Goal: Task Accomplishment & Management: Use online tool/utility

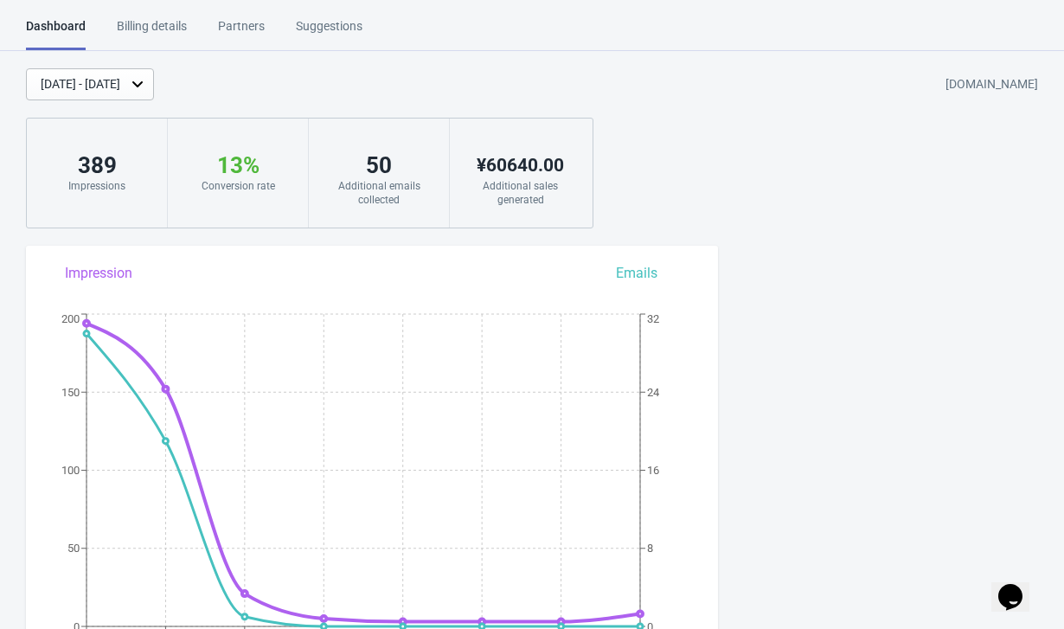
click at [142, 26] on div "Billing details" at bounding box center [152, 32] width 70 height 30
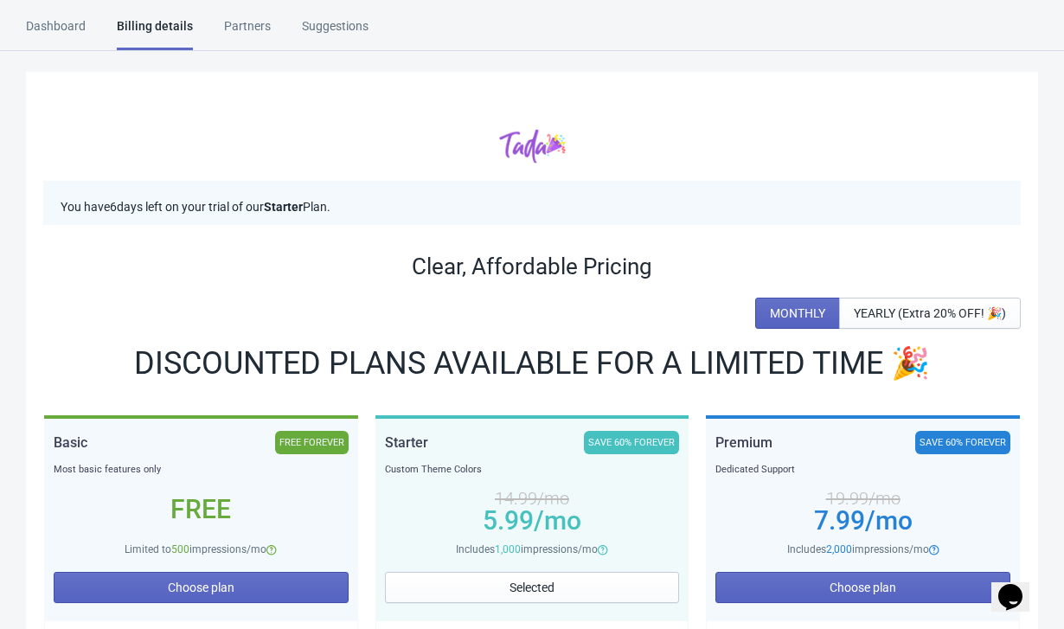
click at [53, 29] on div "Dashboard" at bounding box center [56, 32] width 60 height 30
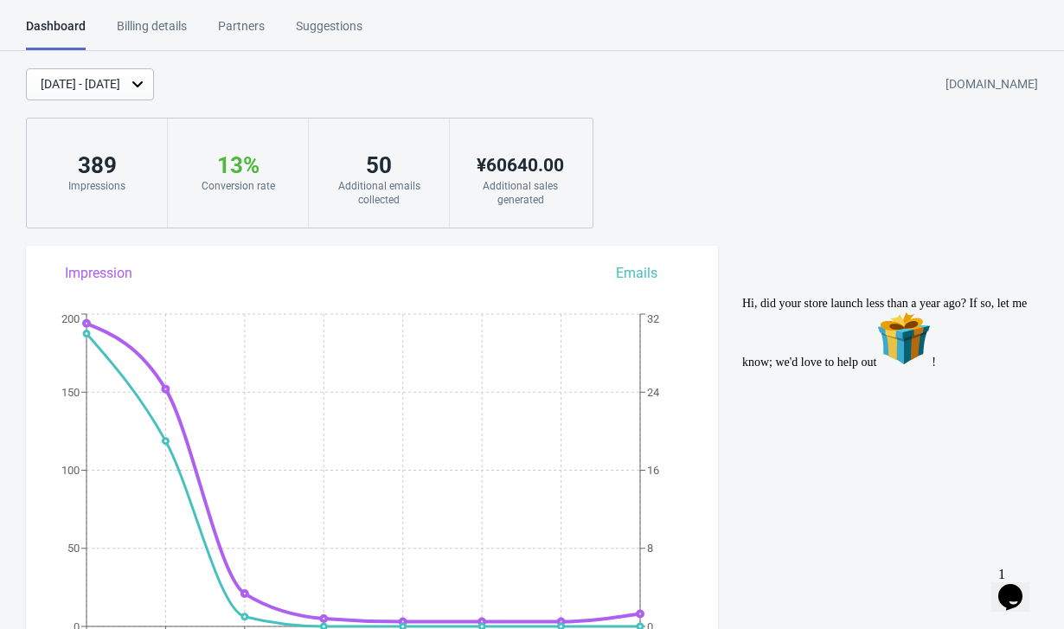
click at [146, 87] on icon at bounding box center [137, 83] width 17 height 17
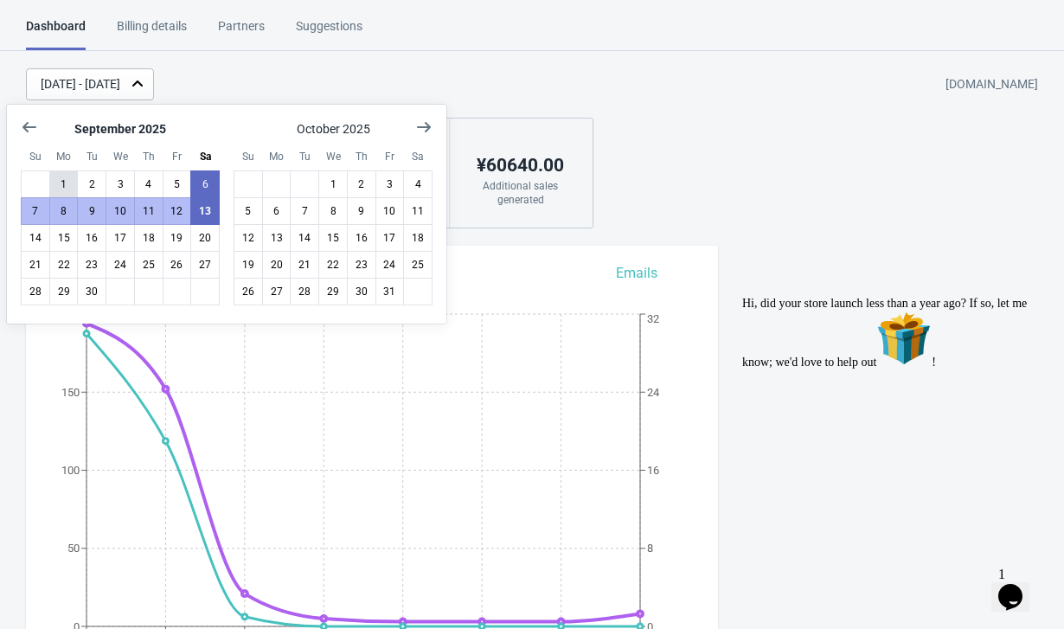
click at [63, 180] on button "1" at bounding box center [63, 184] width 29 height 28
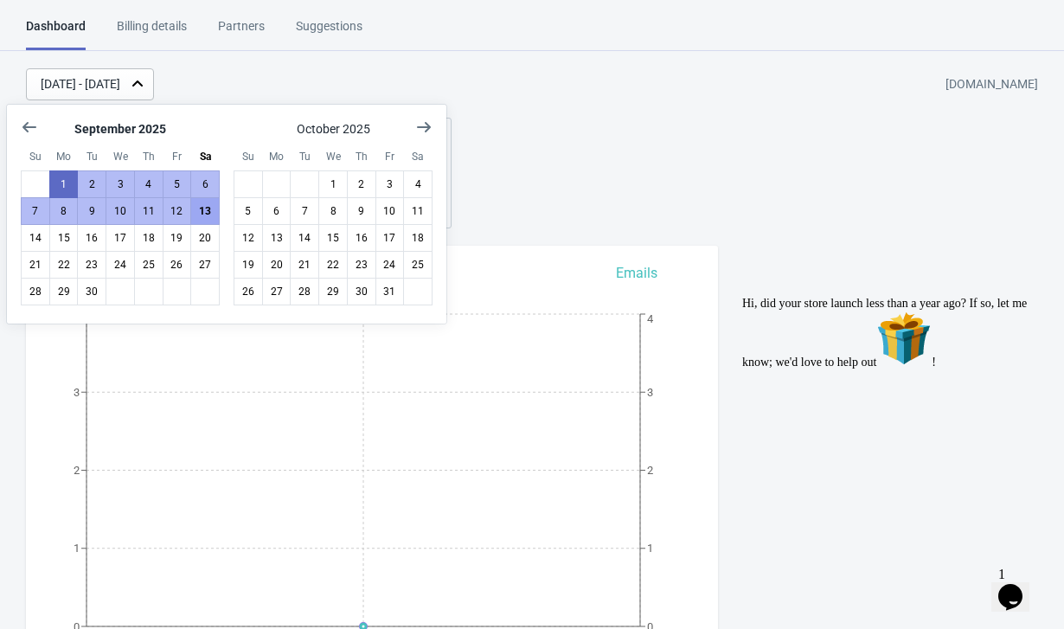
click at [208, 213] on button "13" at bounding box center [204, 211] width 29 height 28
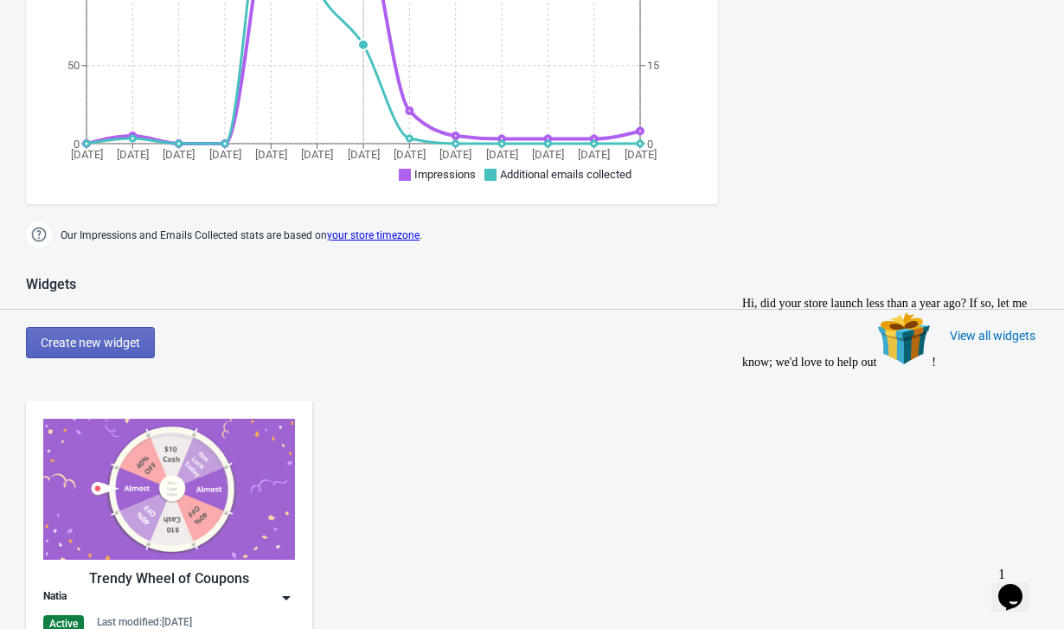
scroll to position [630, 0]
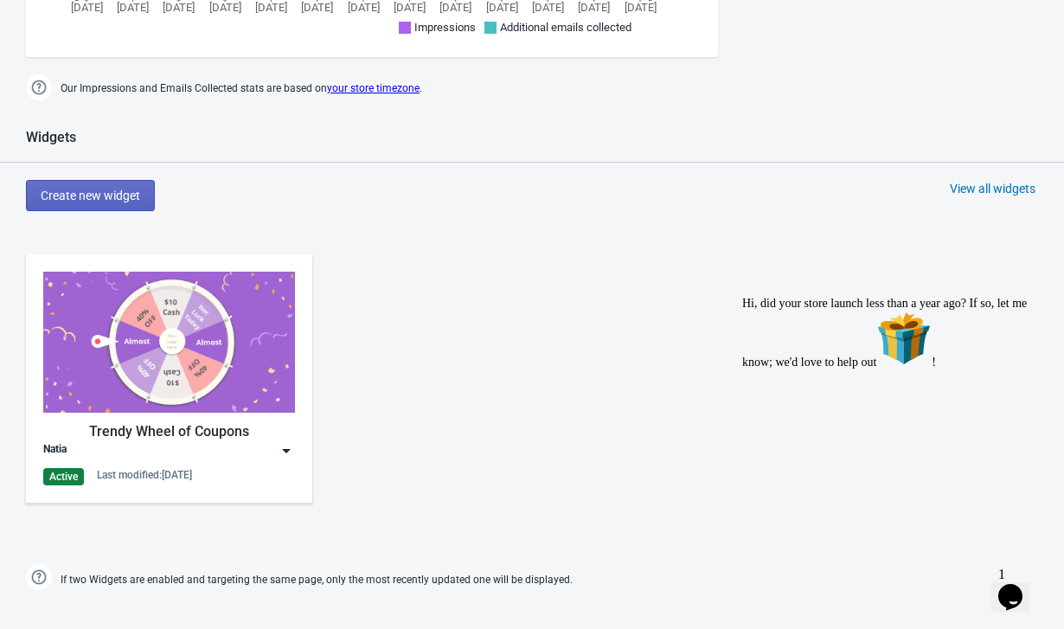
click at [144, 370] on img at bounding box center [169, 342] width 252 height 141
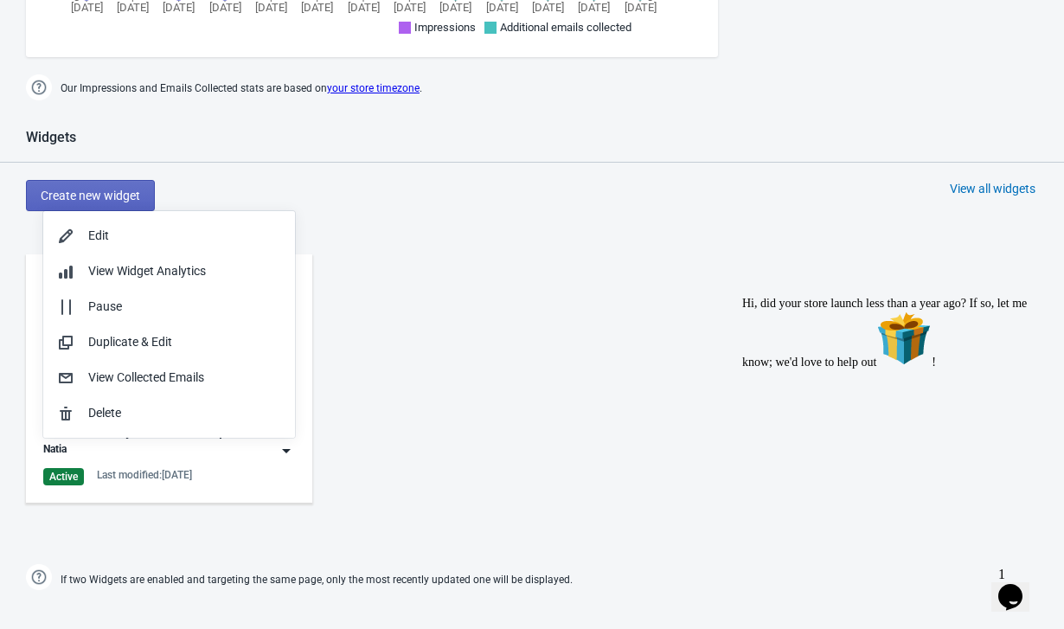
click at [143, 485] on div "Active Last modified: 13.9.2025" at bounding box center [169, 476] width 252 height 17
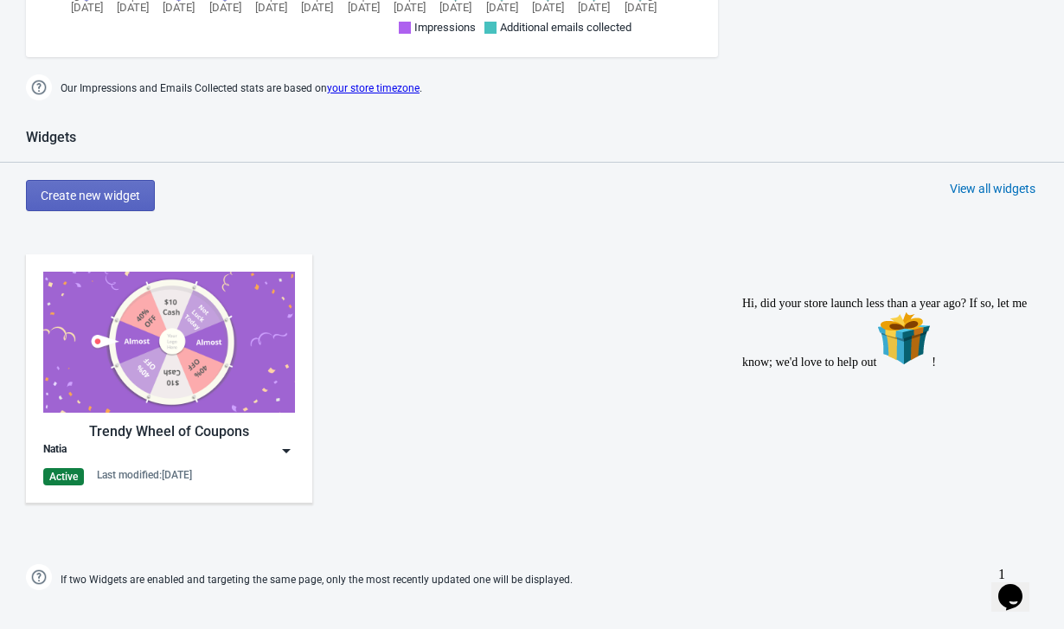
click at [145, 476] on div "Last modified: 13.9.2025" at bounding box center [144, 475] width 95 height 14
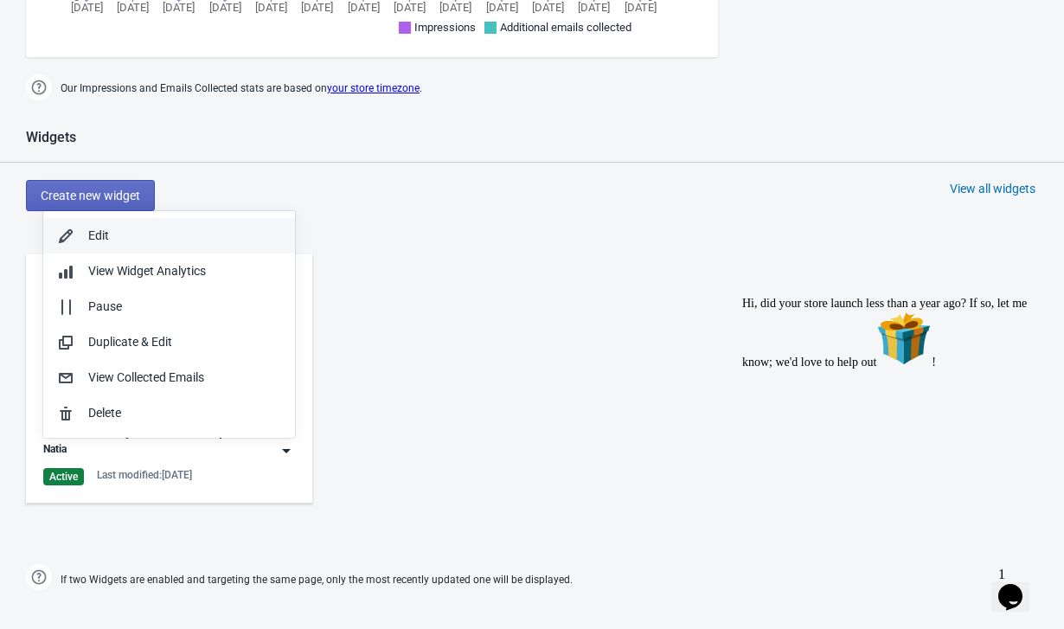
click at [118, 229] on div "Edit" at bounding box center [184, 236] width 193 height 18
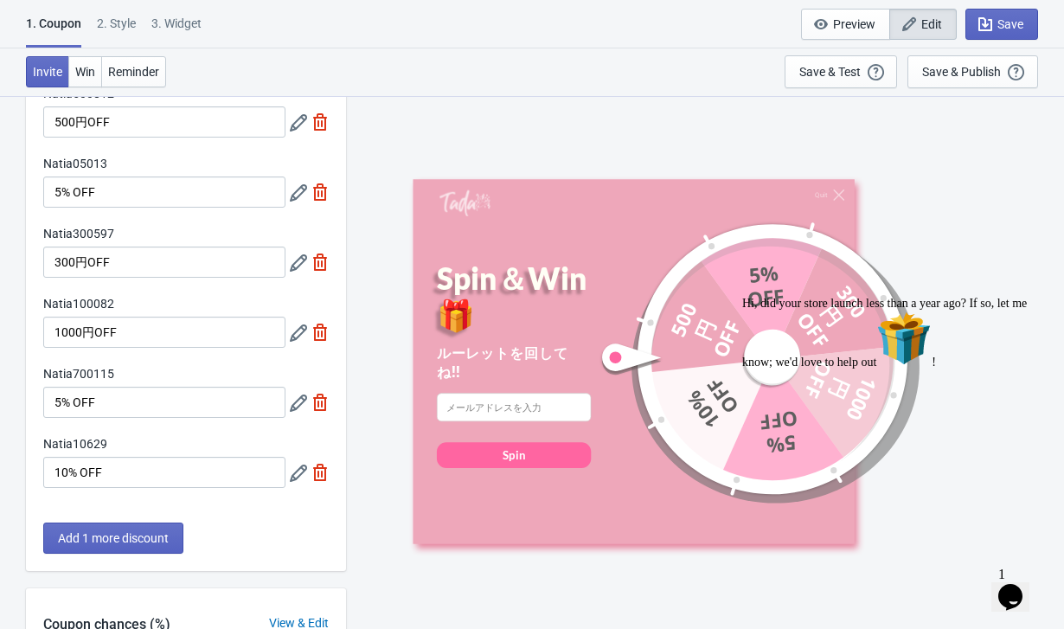
scroll to position [145, 0]
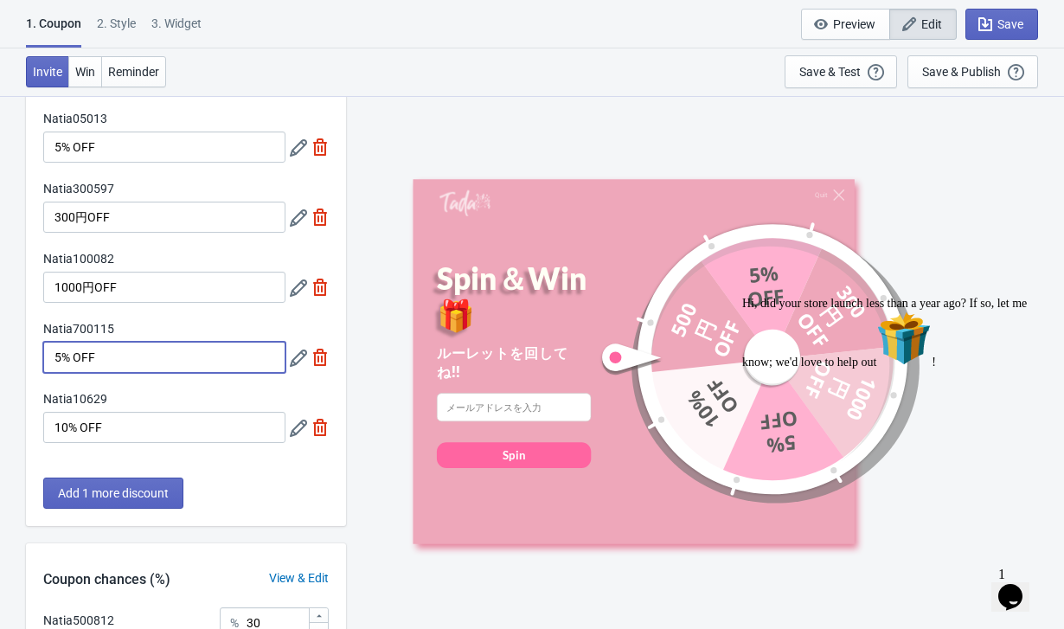
drag, startPoint x: 131, startPoint y: 360, endPoint x: 29, endPoint y: 353, distance: 102.3
click at [29, 353] on div "Natia500812 500円OFF Natia05013 5% OFF Natia300597 300円OFF Natia100082 1000円OFF …" at bounding box center [186, 250] width 320 height 421
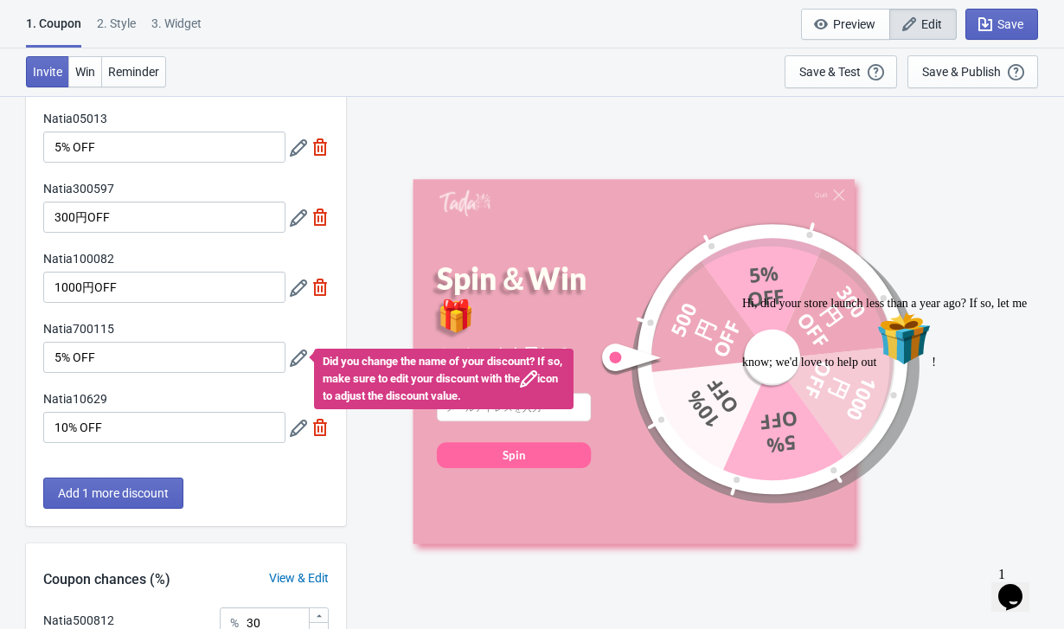
click at [296, 365] on icon at bounding box center [298, 358] width 17 height 17
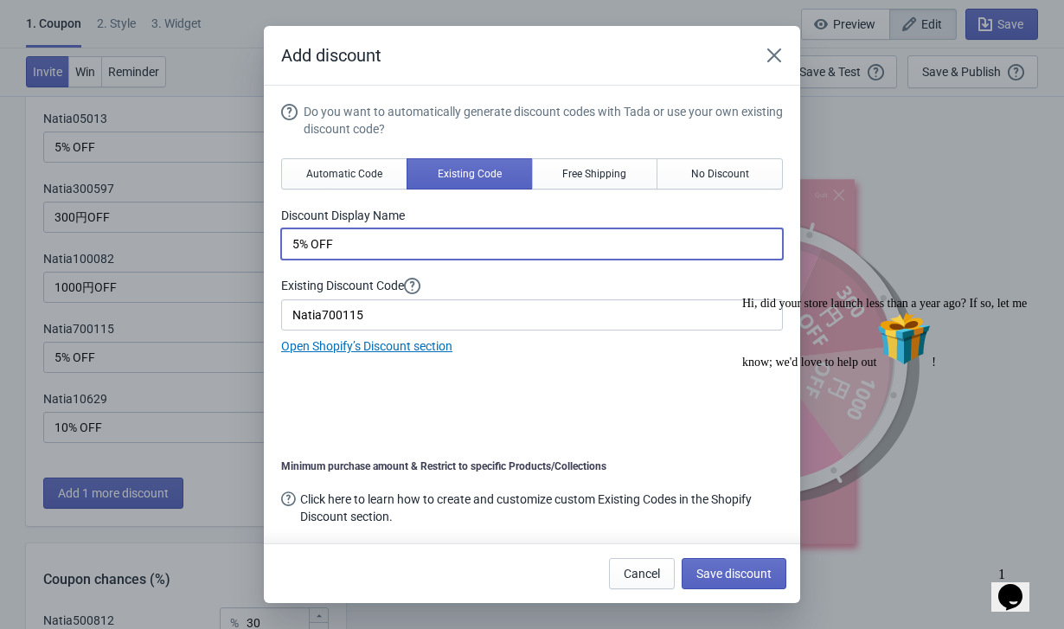
click at [357, 246] on input "5% OFF" at bounding box center [532, 243] width 502 height 31
drag, startPoint x: 357, startPoint y: 246, endPoint x: 270, endPoint y: 241, distance: 86.7
click at [270, 241] on section "Do you want to automatically generate discount codes with Tada or use your own …" at bounding box center [532, 315] width 537 height 458
type input "700円OFF"
click at [325, 171] on span "Automatic Code" at bounding box center [344, 174] width 76 height 14
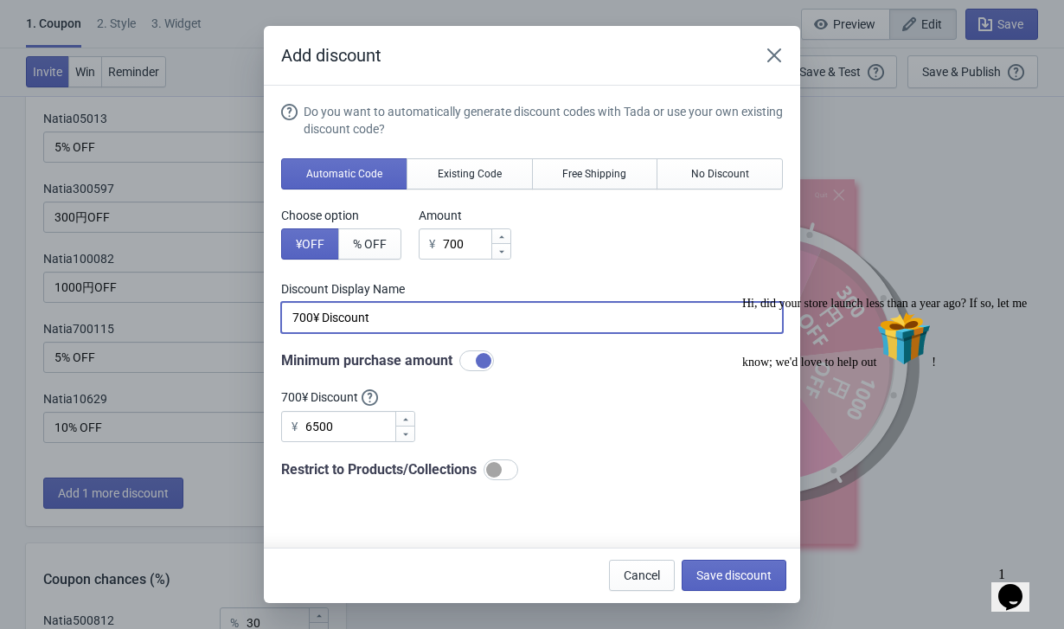
drag, startPoint x: 386, startPoint y: 317, endPoint x: 316, endPoint y: 318, distance: 70.1
click at [316, 318] on input "700¥ Discount" at bounding box center [532, 317] width 502 height 31
type input "700円OFF"
click at [736, 570] on span "Save discount" at bounding box center [734, 576] width 75 height 14
type input "700円OFF"
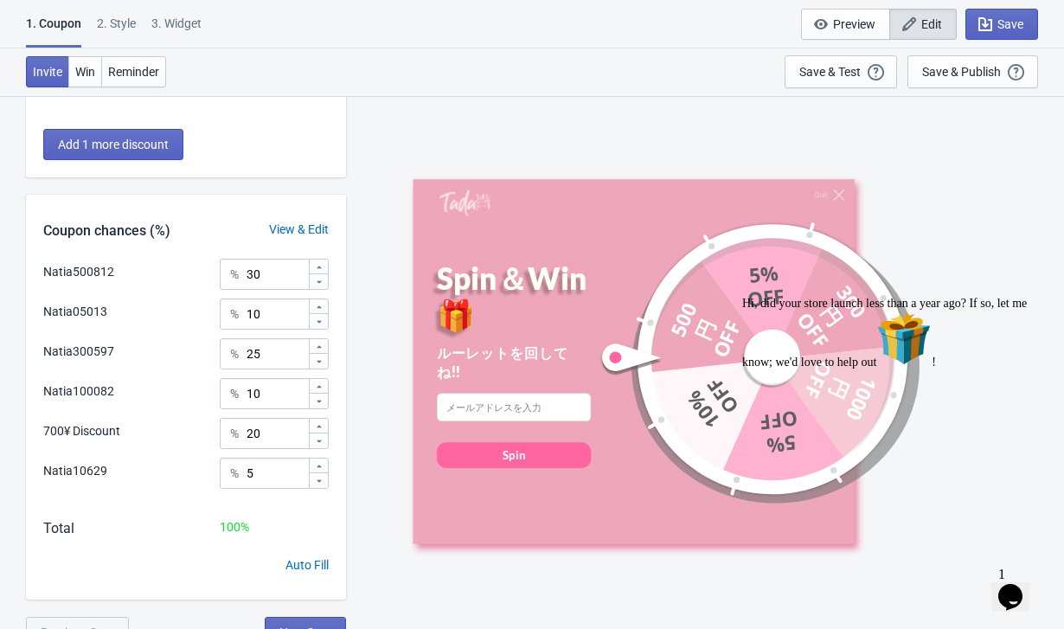
scroll to position [498, 0]
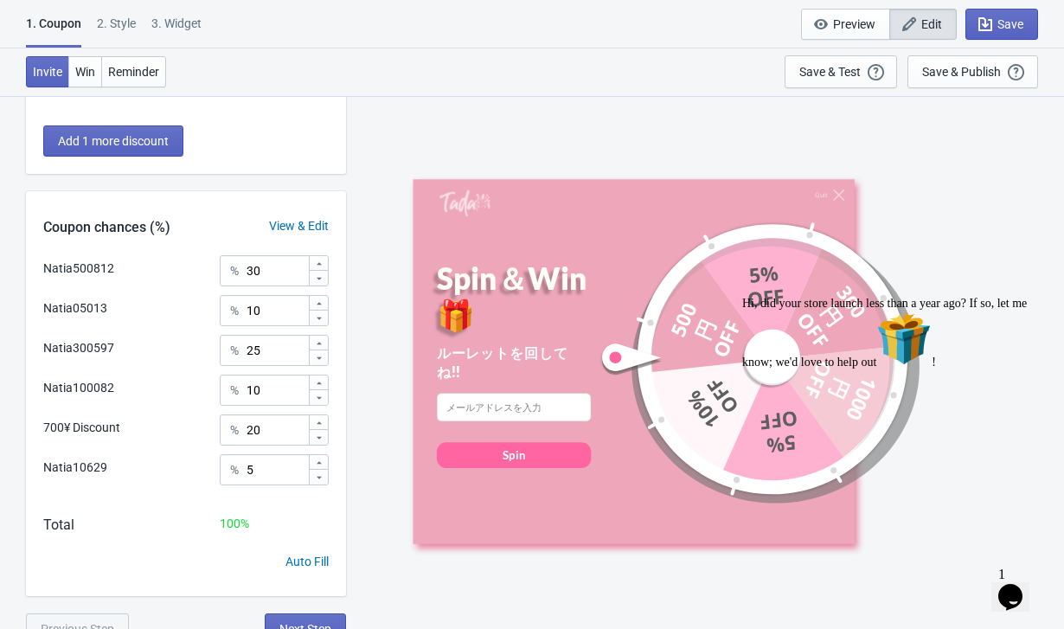
click at [742, 297] on icon "Chat attention grabber" at bounding box center [742, 297] width 0 height 0
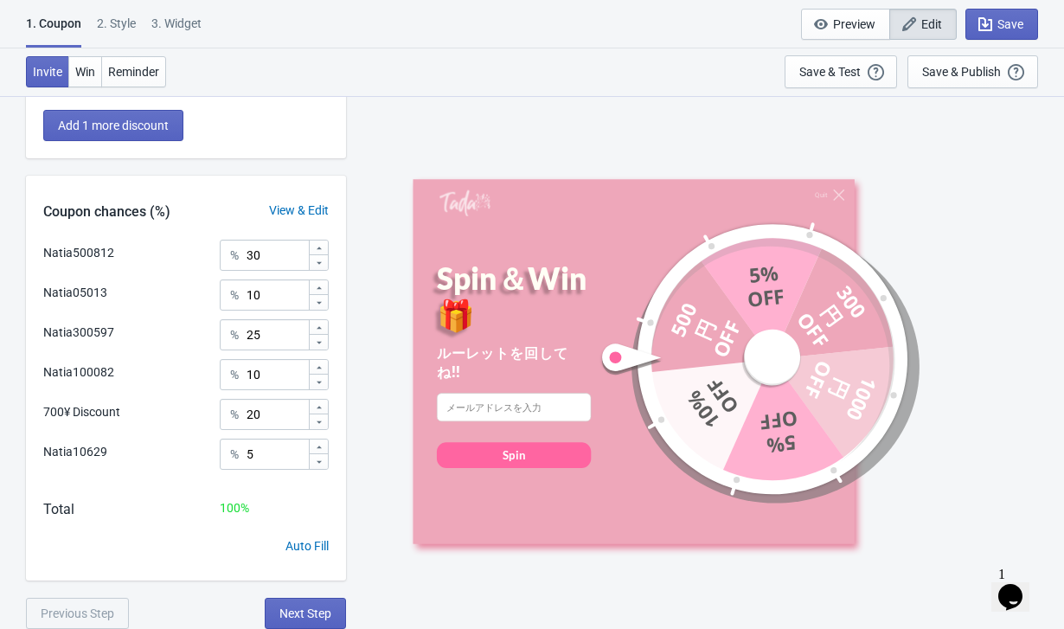
scroll to position [513, 0]
click at [318, 617] on span "Next Step" at bounding box center [306, 614] width 52 height 14
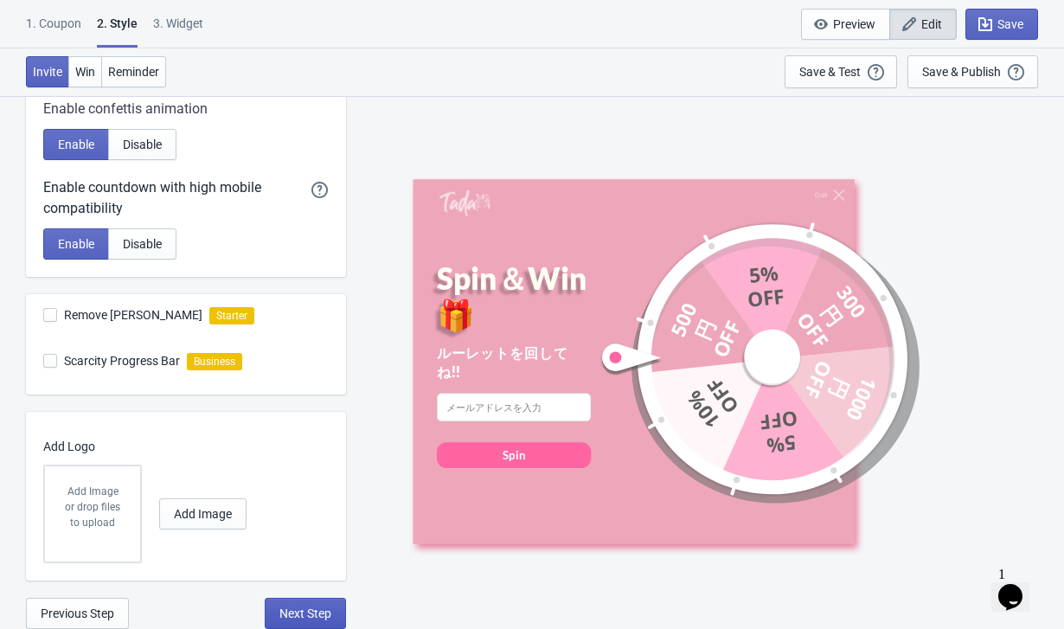
scroll to position [431, 0]
click at [291, 615] on span "Next Step" at bounding box center [306, 614] width 52 height 14
select select "once"
select select "1"
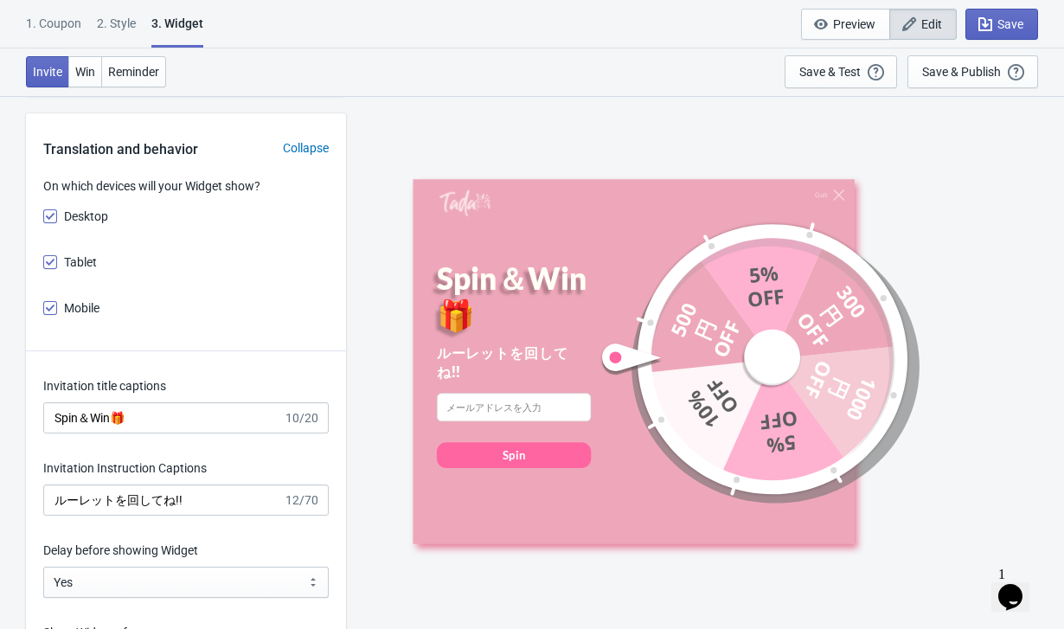
scroll to position [2285, 0]
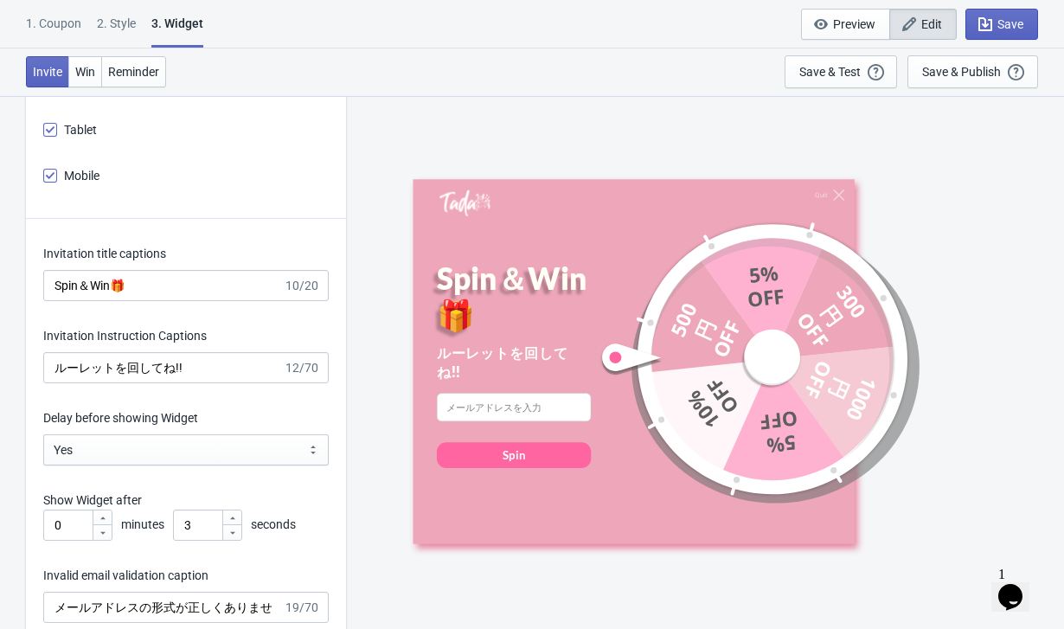
click at [472, 202] on img at bounding box center [465, 203] width 51 height 27
click at [1019, 21] on span "Save" at bounding box center [1011, 24] width 26 height 14
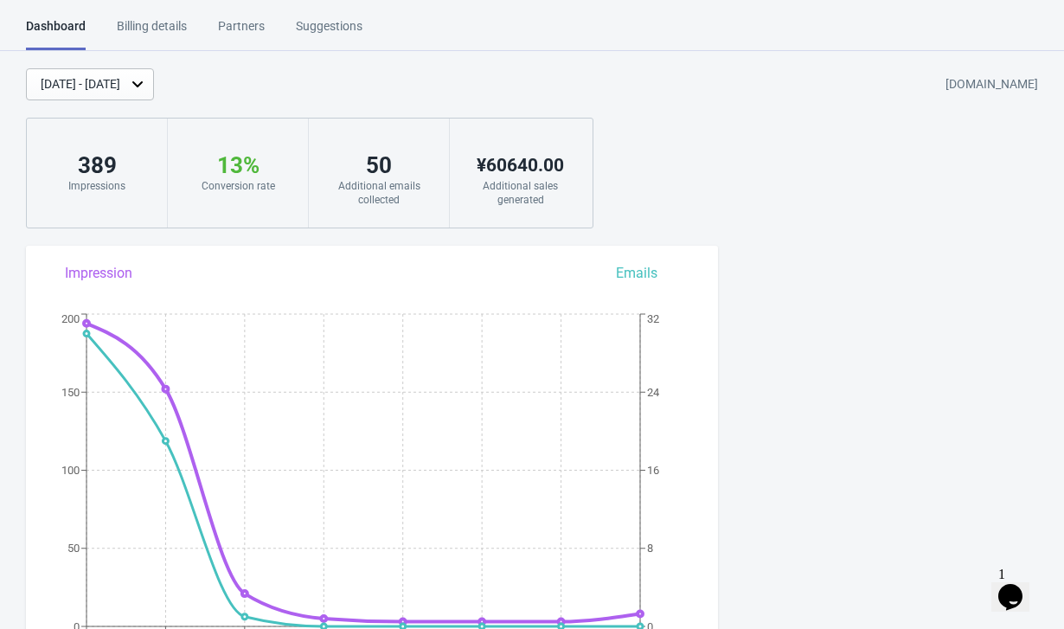
click at [120, 80] on div "[DATE] - [DATE]" at bounding box center [81, 84] width 80 height 18
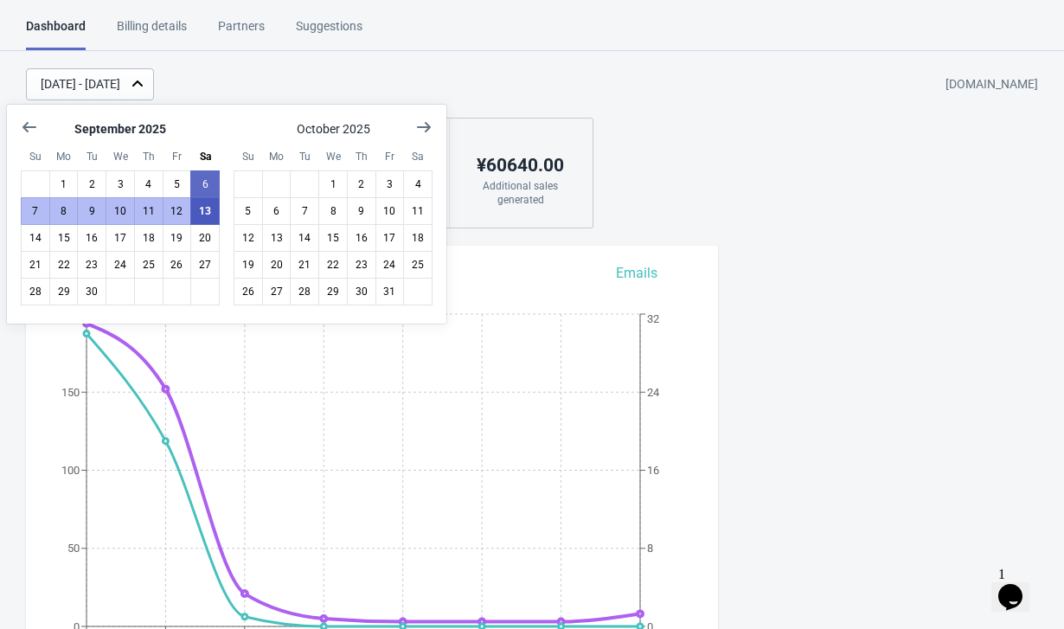
click at [204, 212] on button "13" at bounding box center [204, 211] width 29 height 28
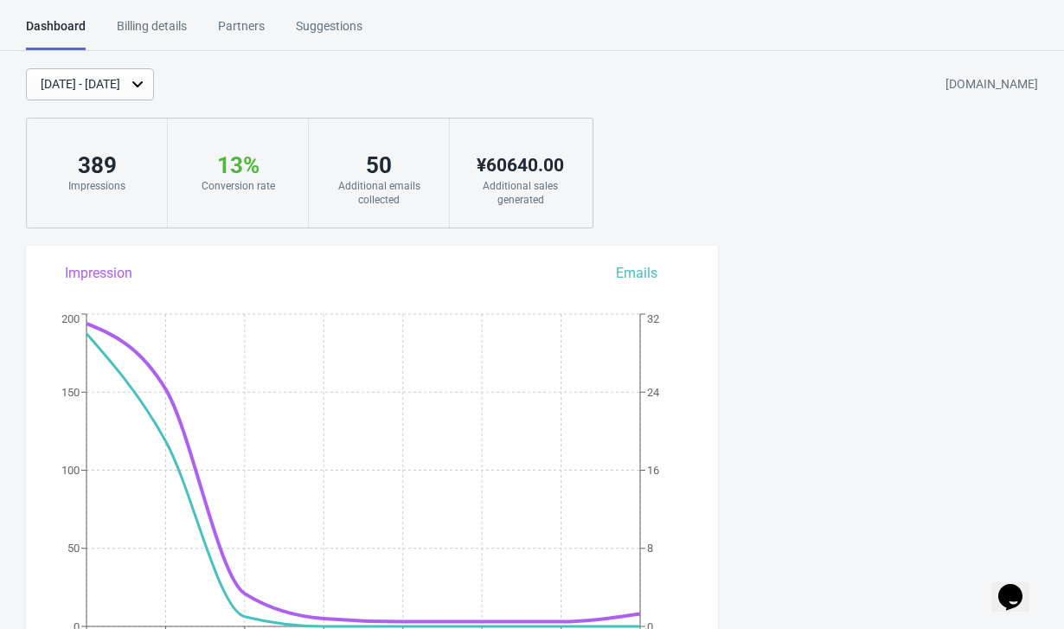
click at [120, 77] on div "[DATE] - [DATE]" at bounding box center [81, 84] width 80 height 18
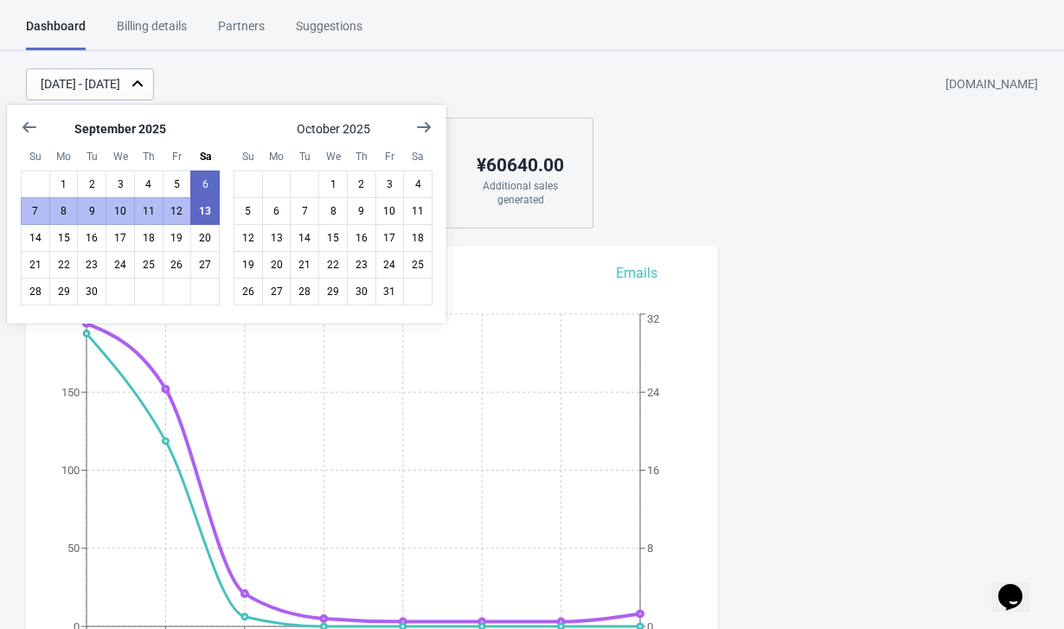
click at [154, 70] on div "[DATE] - [DATE]" at bounding box center [90, 84] width 128 height 32
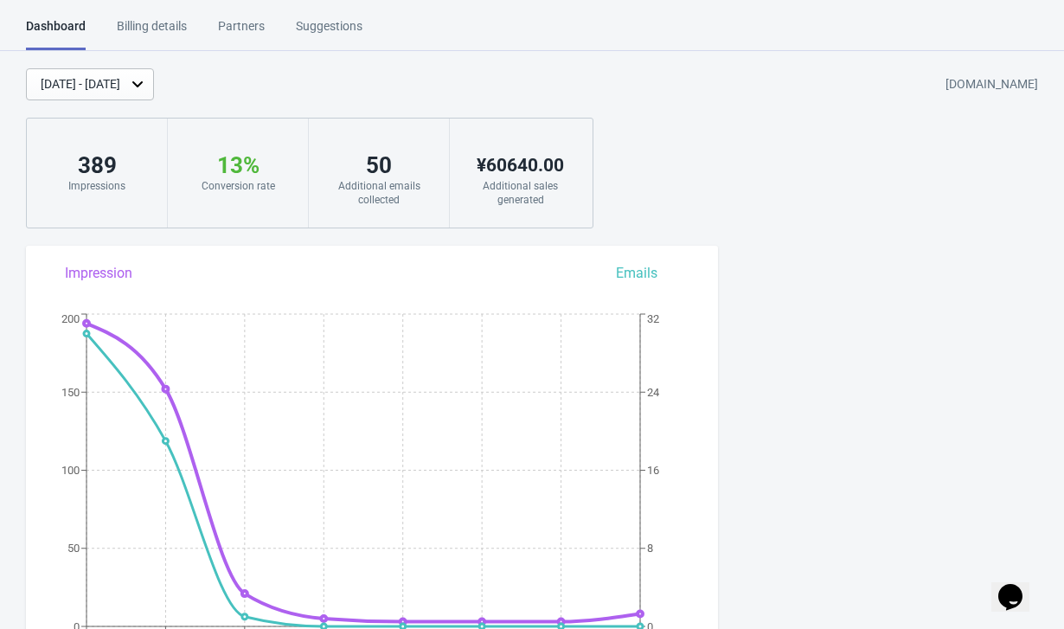
click at [161, 29] on div "Billing details" at bounding box center [152, 32] width 70 height 30
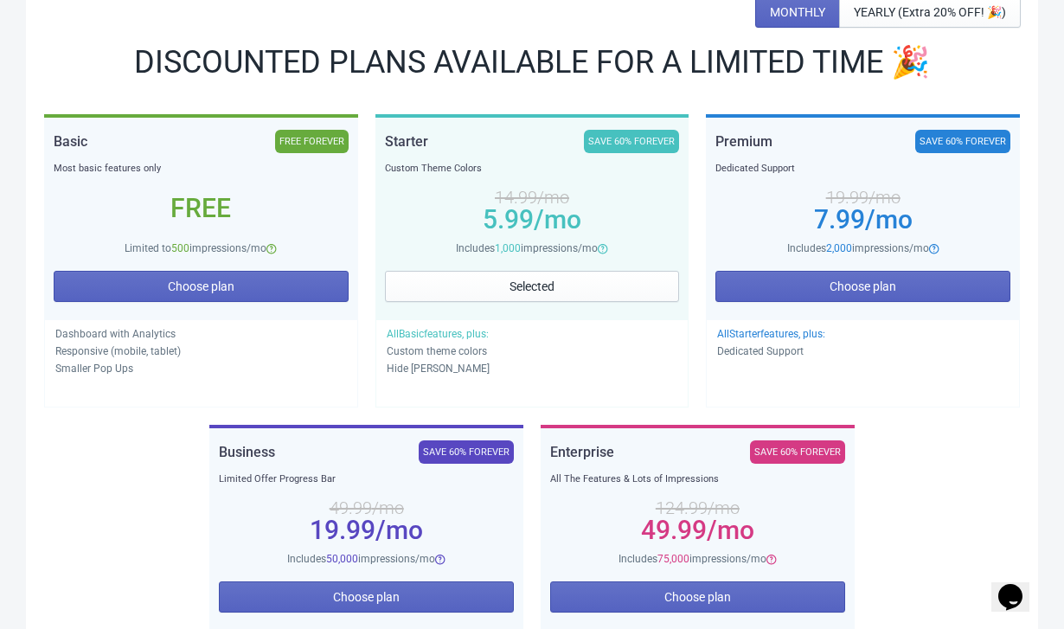
scroll to position [324, 0]
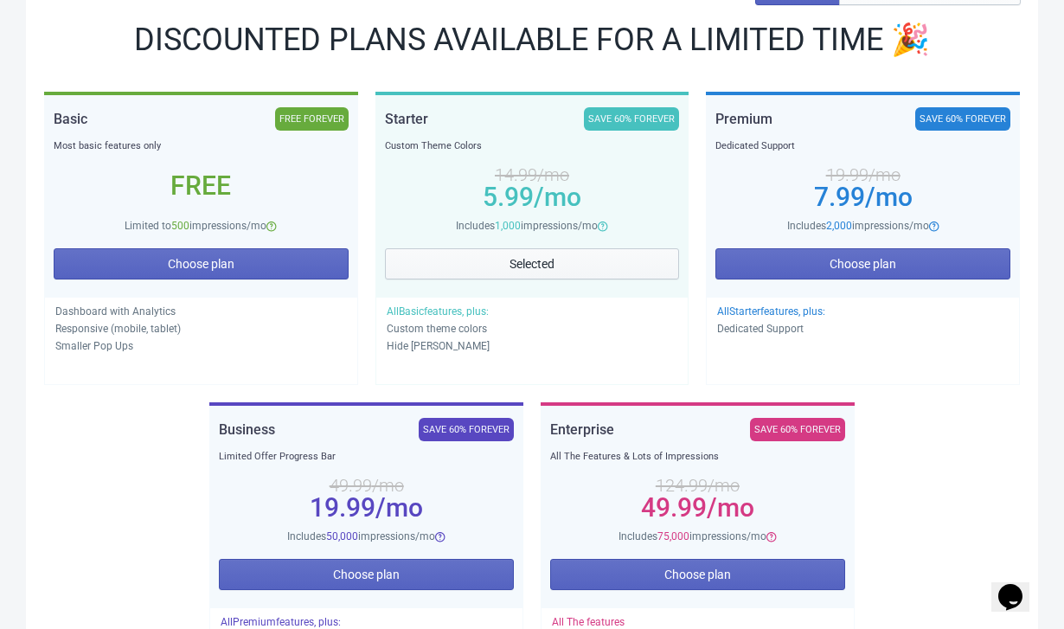
click at [501, 258] on button "Selected" at bounding box center [532, 263] width 295 height 31
click at [442, 157] on div "14.99 /mo 5.99 /mo" at bounding box center [532, 186] width 295 height 62
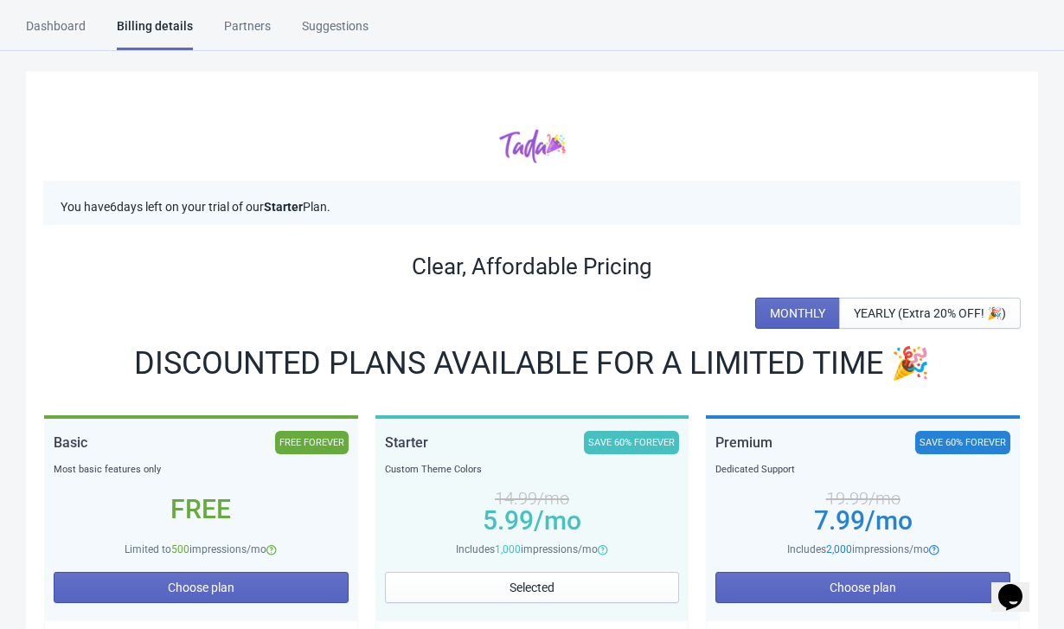
scroll to position [0, 0]
click at [243, 29] on div "Partners" at bounding box center [247, 32] width 47 height 30
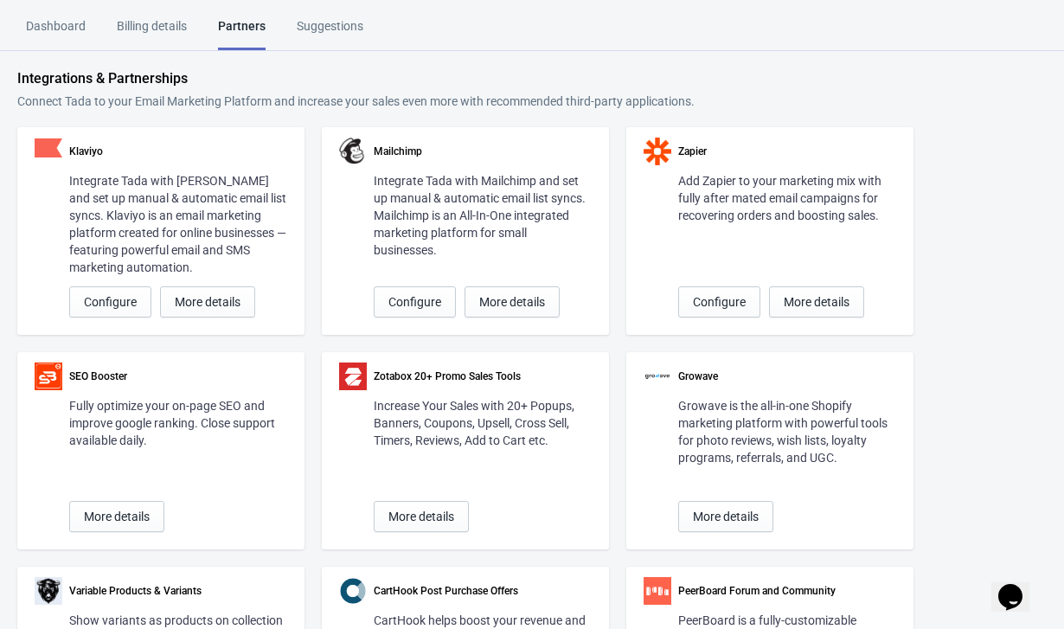
click at [343, 29] on div "Suggestions" at bounding box center [330, 32] width 67 height 30
click at [52, 19] on div "Dashboard" at bounding box center [56, 32] width 60 height 30
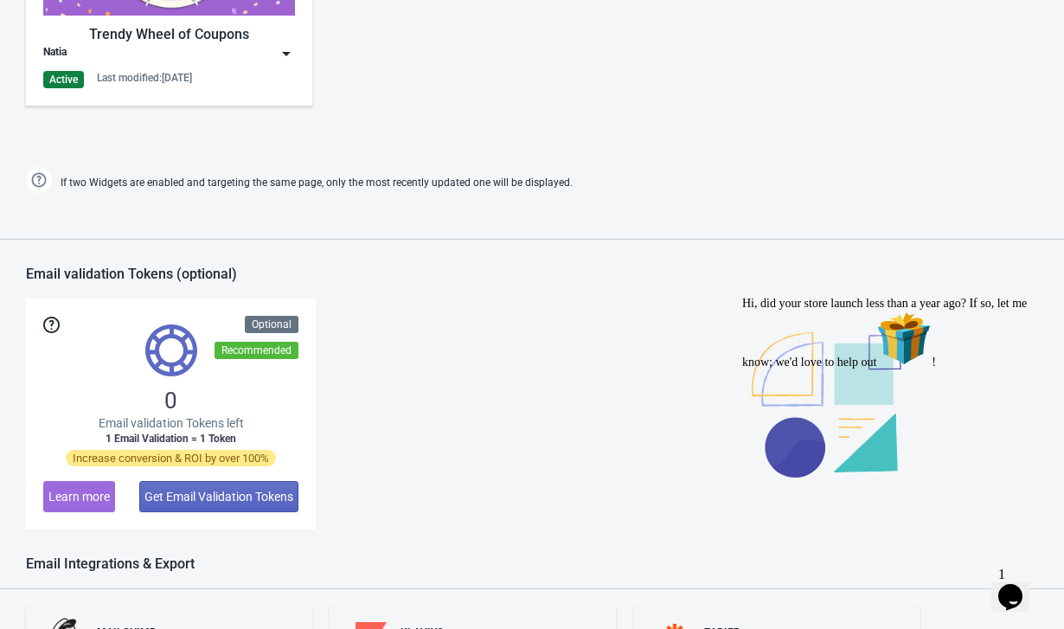
scroll to position [941, 0]
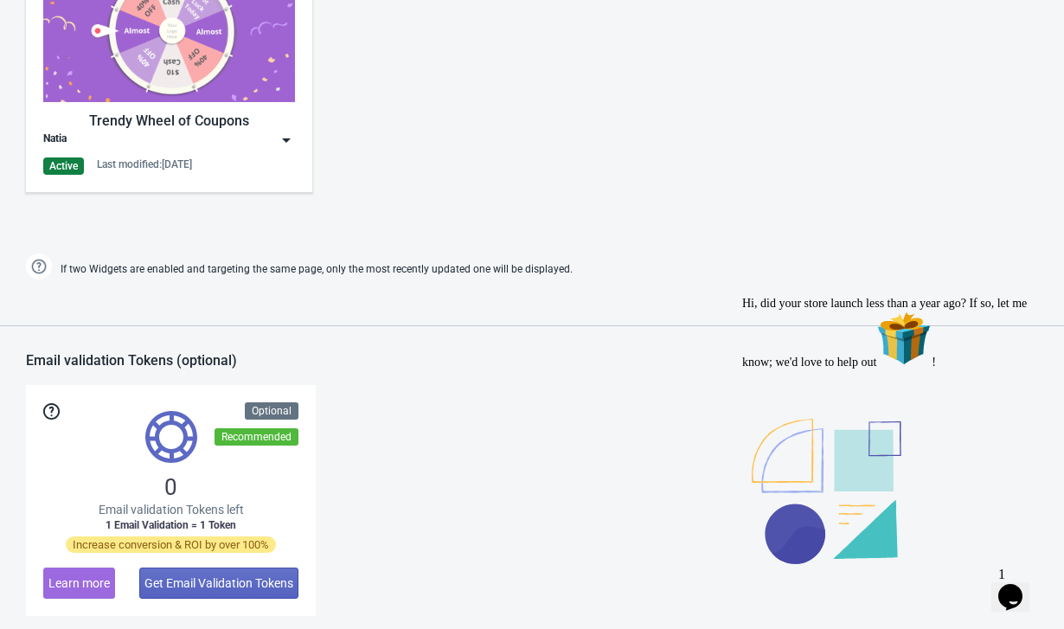
click at [284, 139] on img at bounding box center [286, 140] width 17 height 17
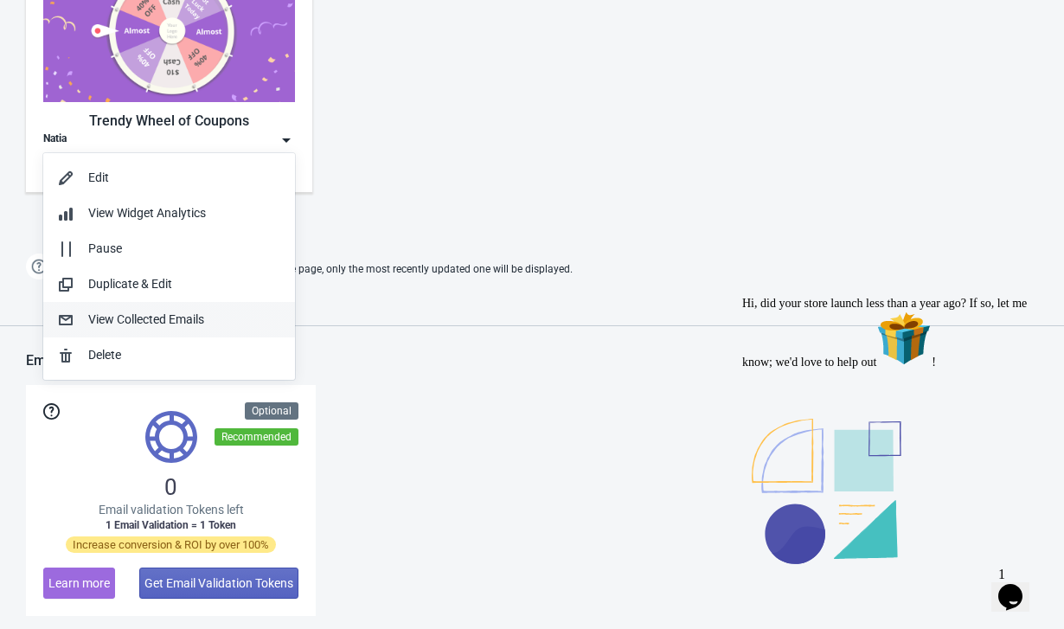
click at [131, 318] on div "View Collected Emails" at bounding box center [184, 320] width 193 height 18
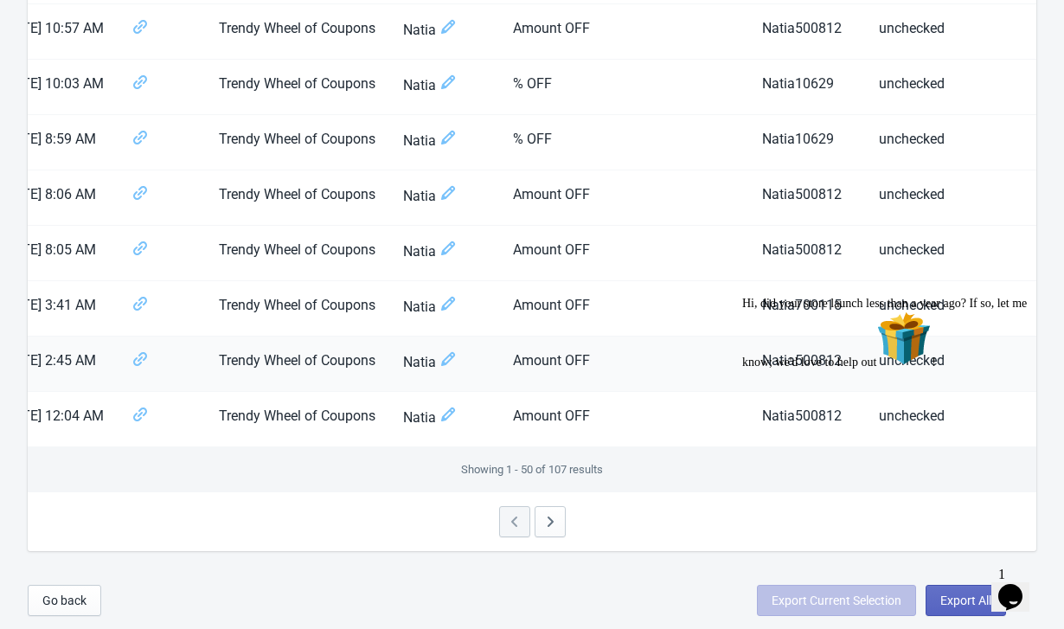
scroll to position [2642, 0]
click at [550, 518] on icon "button" at bounding box center [550, 522] width 17 height 17
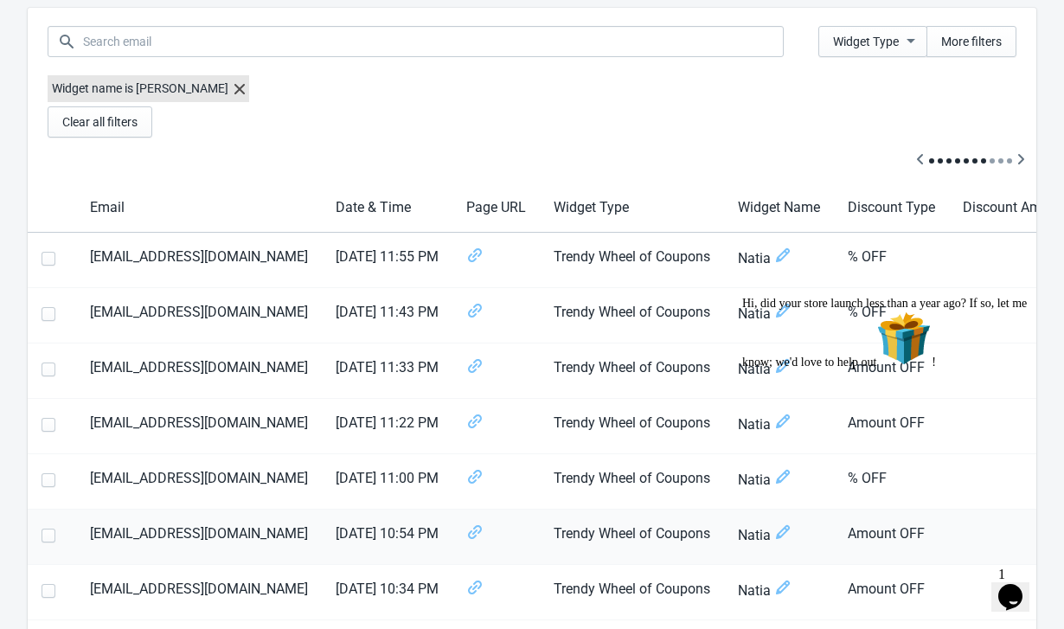
scroll to position [0, 0]
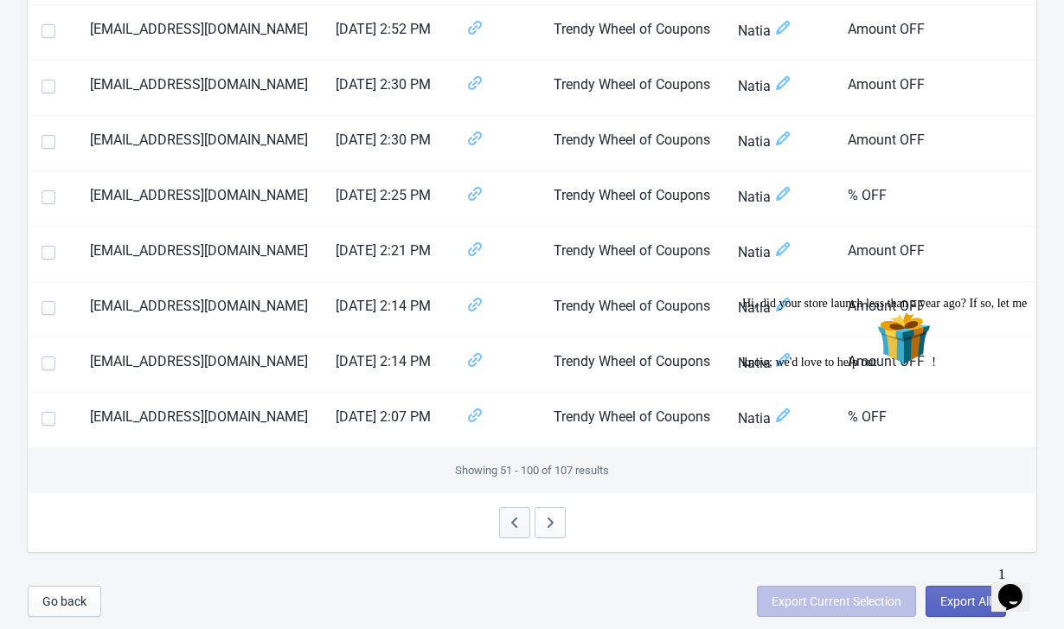
click at [509, 521] on icon "button" at bounding box center [514, 522] width 17 height 17
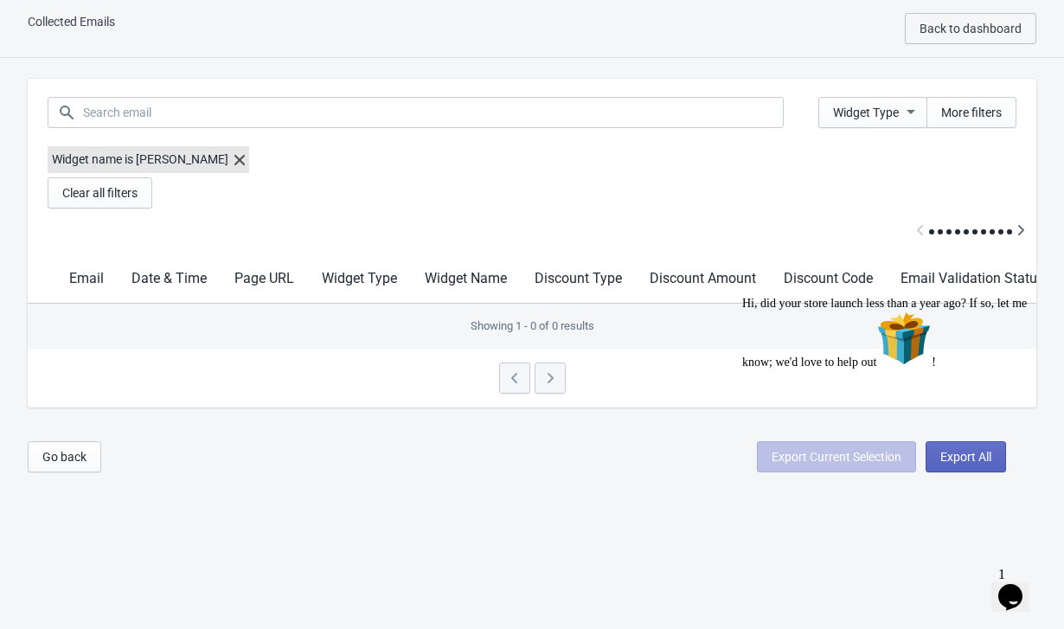
scroll to position [17, 0]
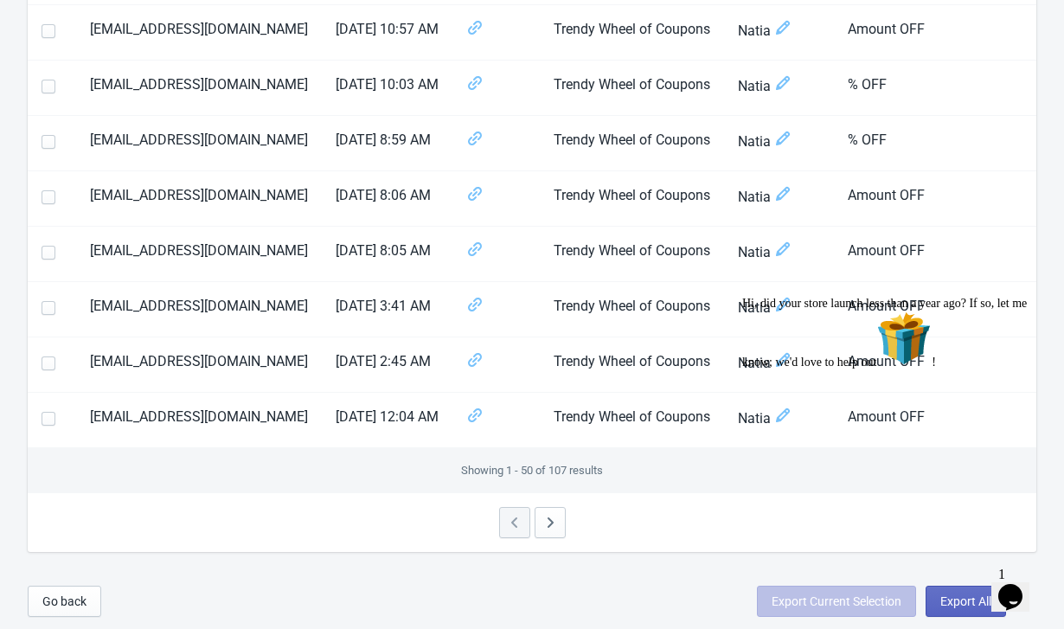
click at [508, 498] on div at bounding box center [532, 522] width 1009 height 59
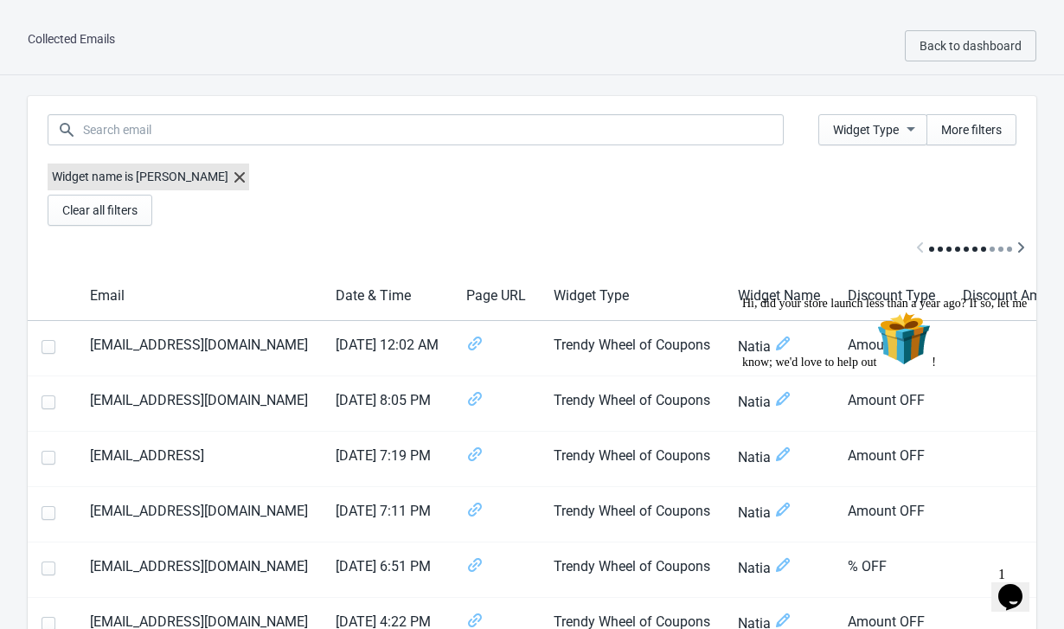
scroll to position [0, 0]
click at [976, 46] on span "Back to dashboard" at bounding box center [971, 46] width 102 height 14
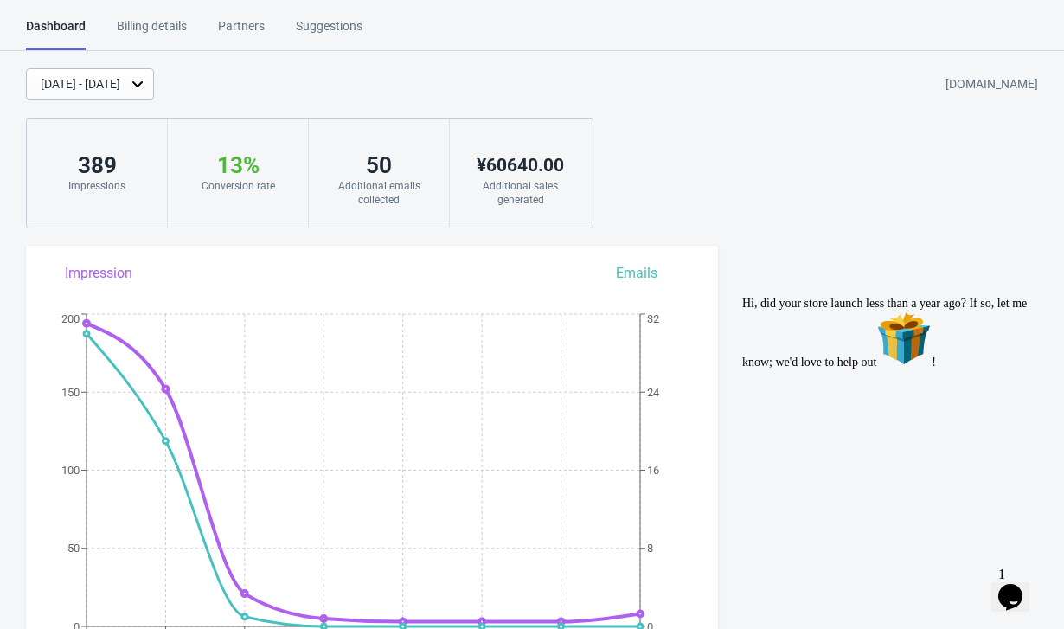
click at [325, 7] on html "Dashboard Billing details Partners Suggestions Dashboard Billing details Partne…" at bounding box center [532, 314] width 1064 height 629
click at [326, 25] on div "Suggestions" at bounding box center [329, 32] width 67 height 30
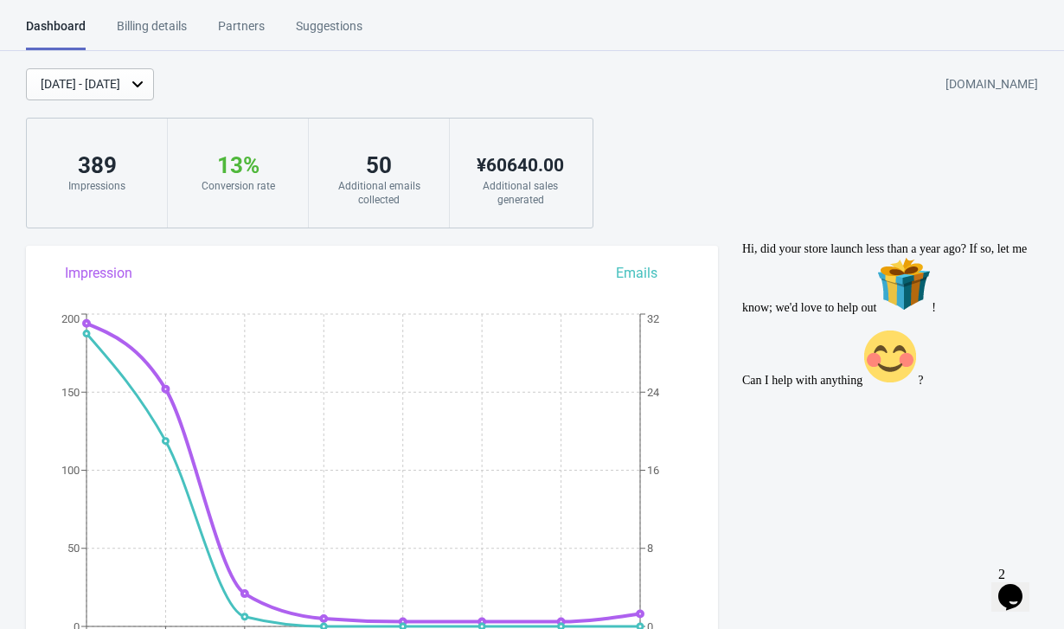
click at [120, 80] on div "[DATE] - [DATE]" at bounding box center [81, 84] width 80 height 18
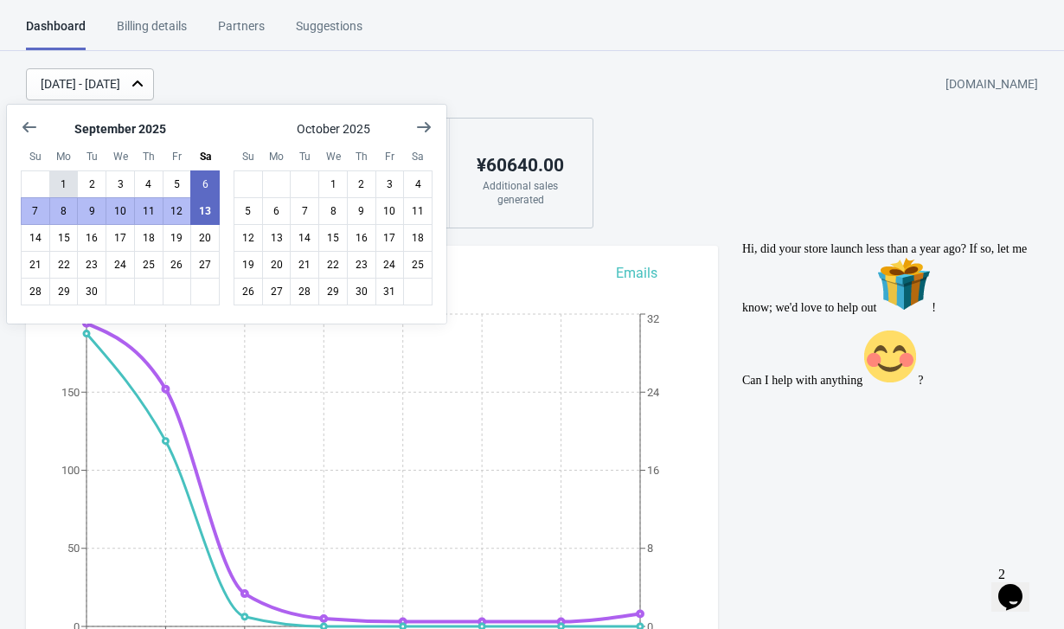
click at [56, 179] on button "1" at bounding box center [63, 184] width 29 height 28
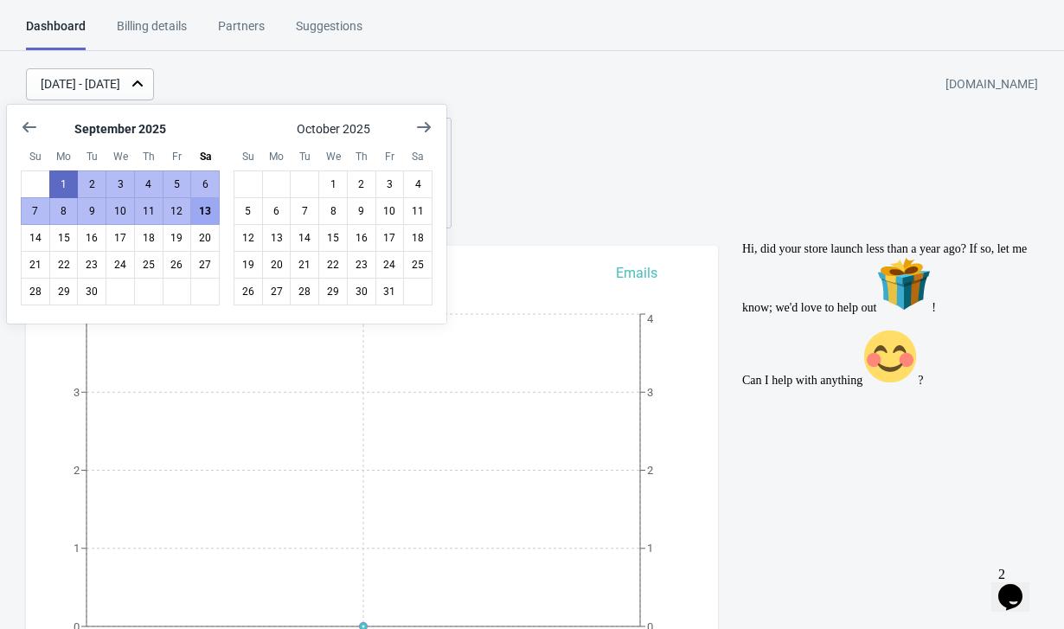
click at [207, 217] on button "13" at bounding box center [204, 211] width 29 height 28
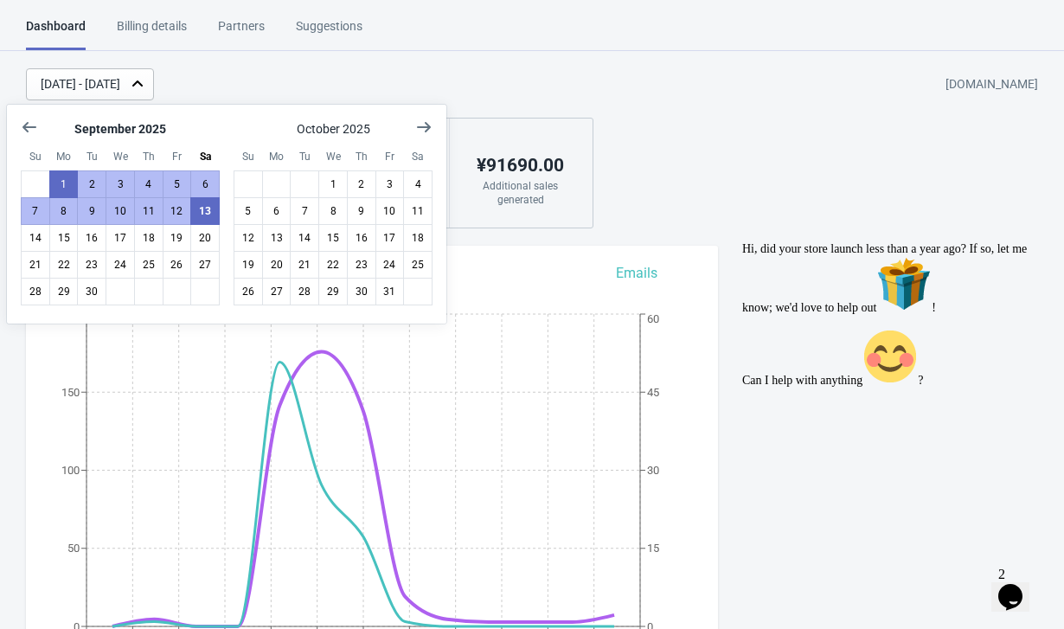
click at [329, 84] on div "[DATE] - [DATE] [DOMAIN_NAME]" at bounding box center [545, 84] width 1038 height 32
